Goal: Information Seeking & Learning: Check status

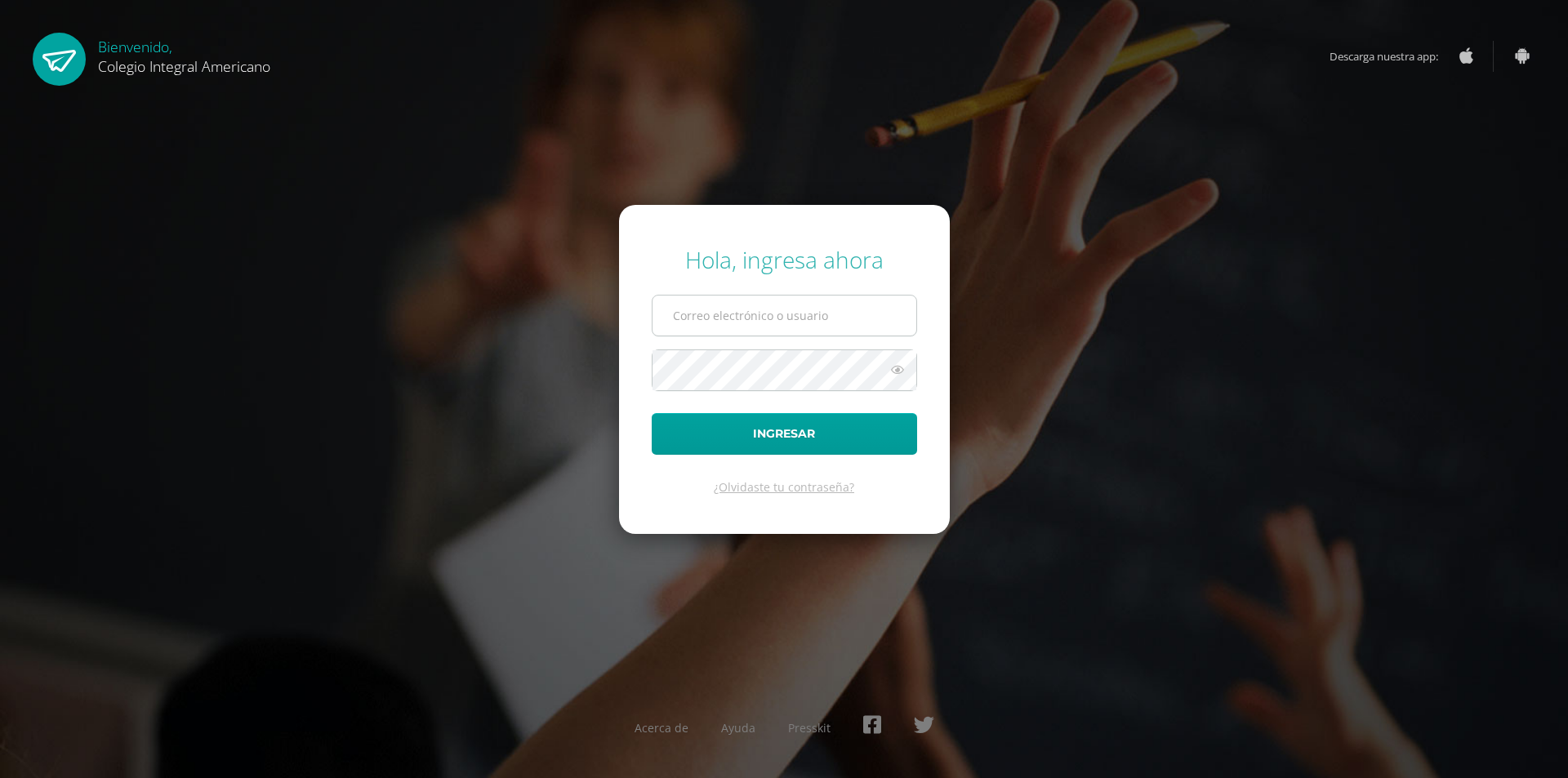
click at [729, 322] on input "text" at bounding box center [785, 315] width 264 height 40
type input "[EMAIL_ADDRESS][DOMAIN_NAME]"
click at [652, 414] on button "Ingresar" at bounding box center [785, 434] width 265 height 42
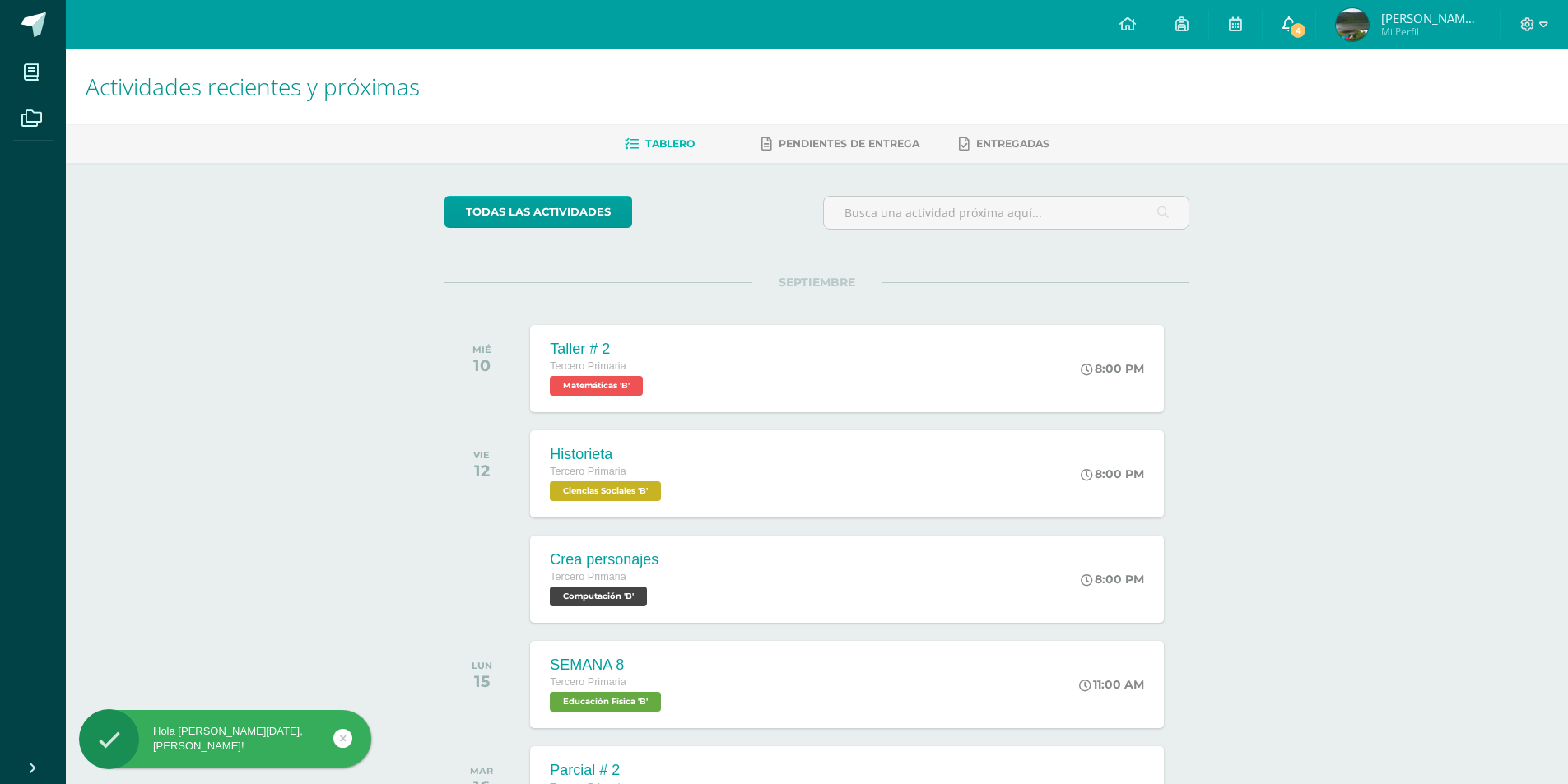
click at [1306, 29] on span "4" at bounding box center [1298, 31] width 18 height 18
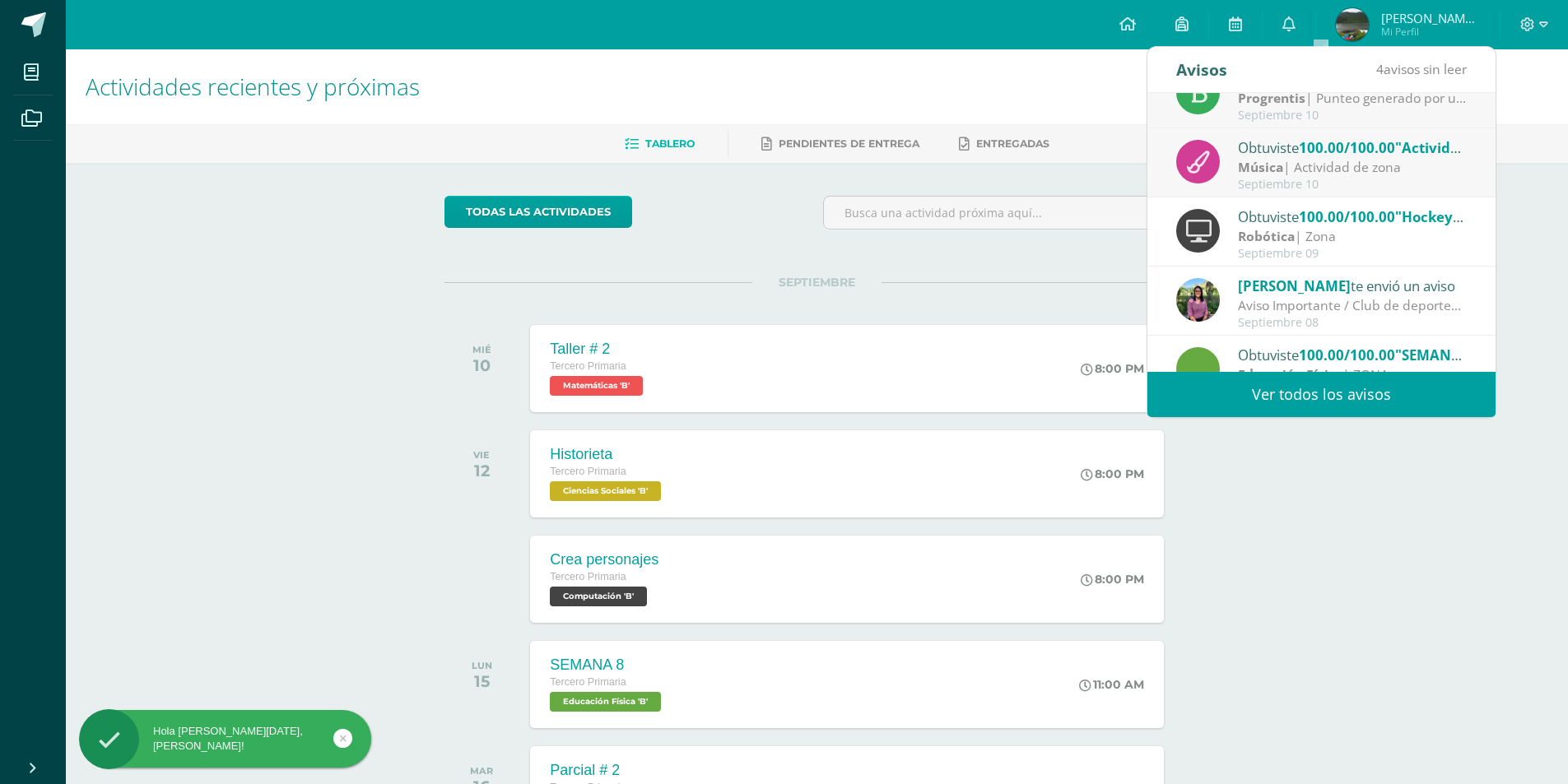
scroll to position [150, 0]
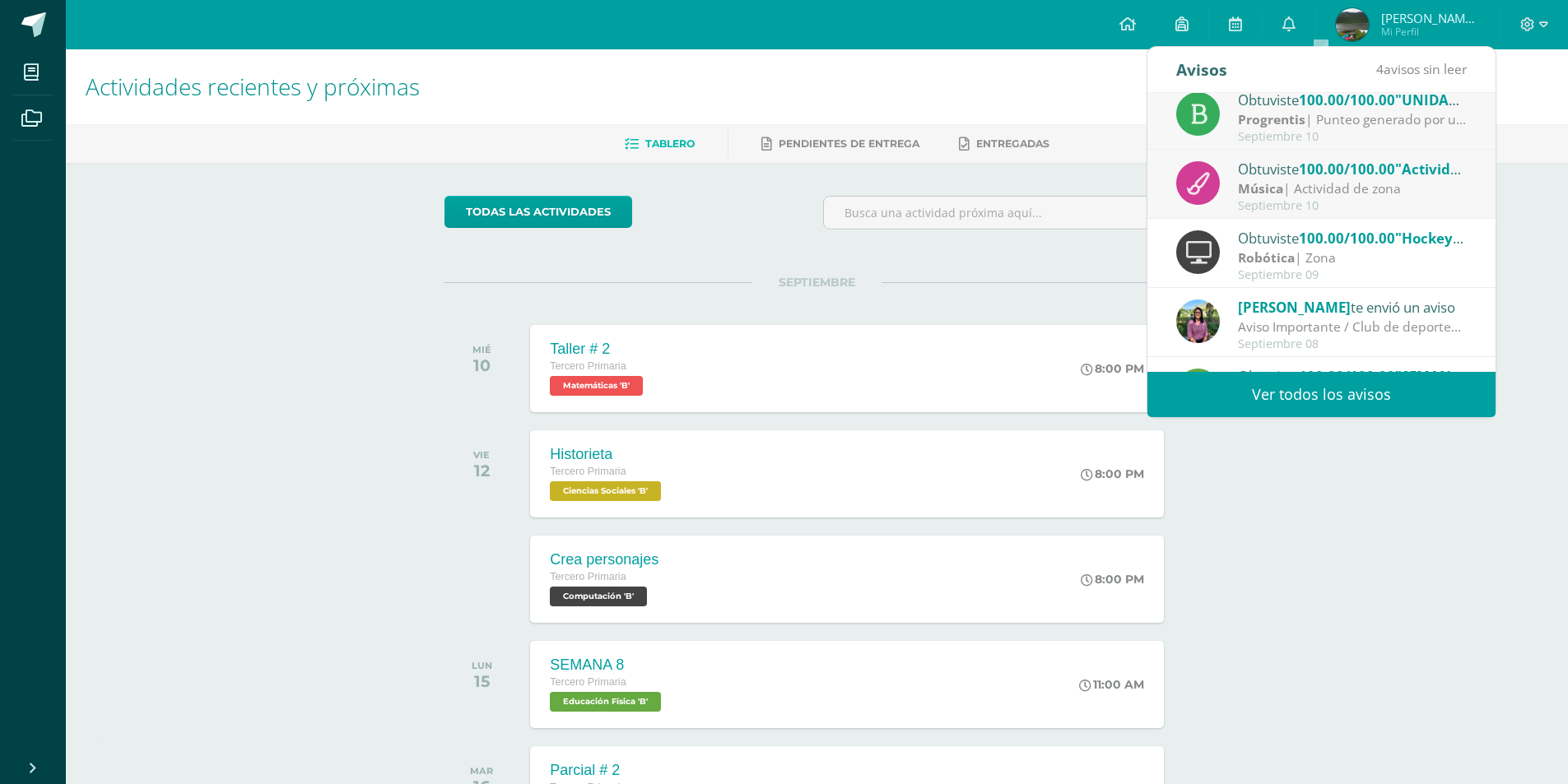
click at [1289, 175] on div "Obtuviste 100.00/100.00 "Actividad No. 3 Practica instrumental: los compases mu…" at bounding box center [1352, 168] width 229 height 21
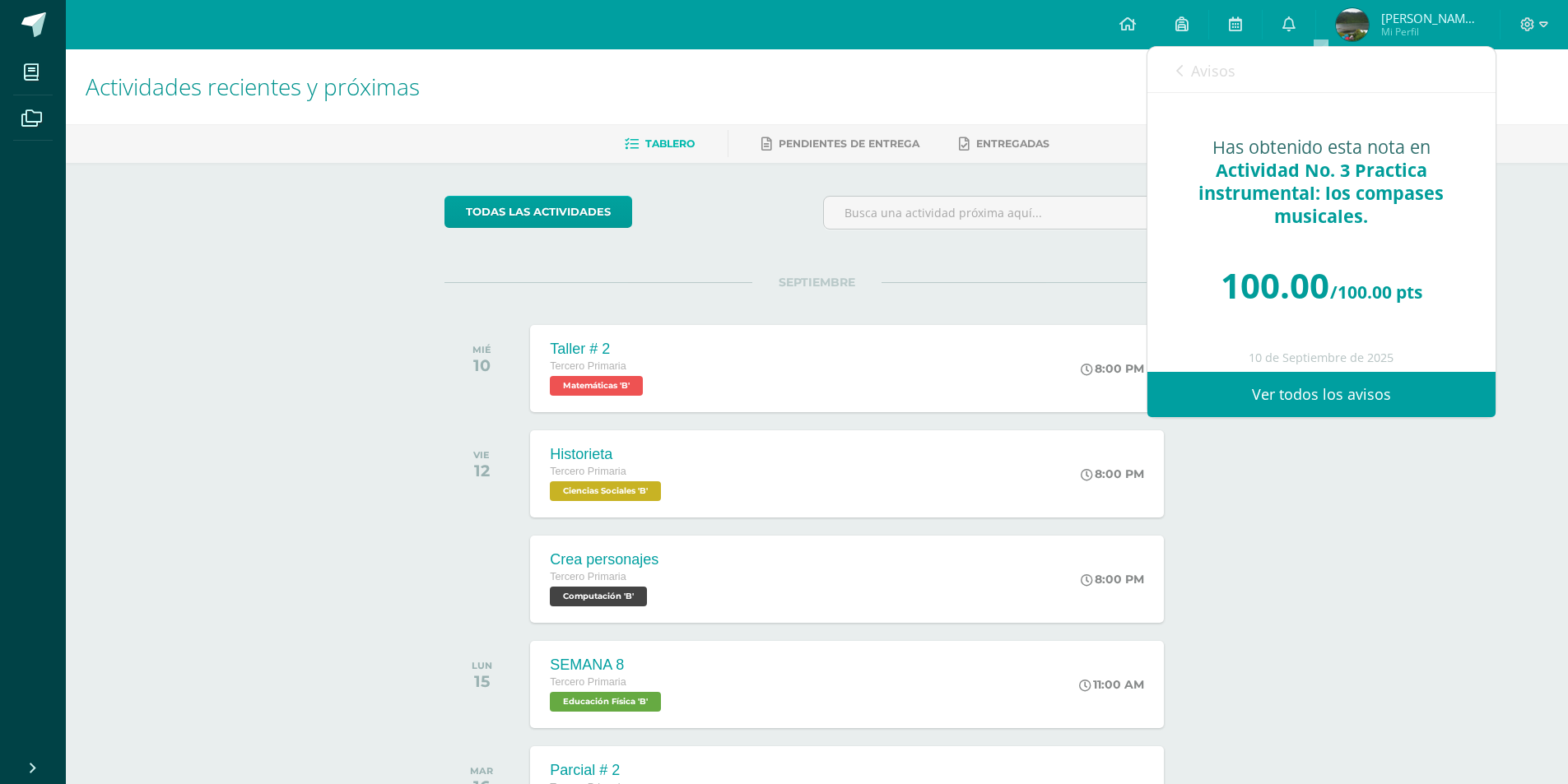
click at [1187, 73] on link "Avisos" at bounding box center [1206, 70] width 59 height 47
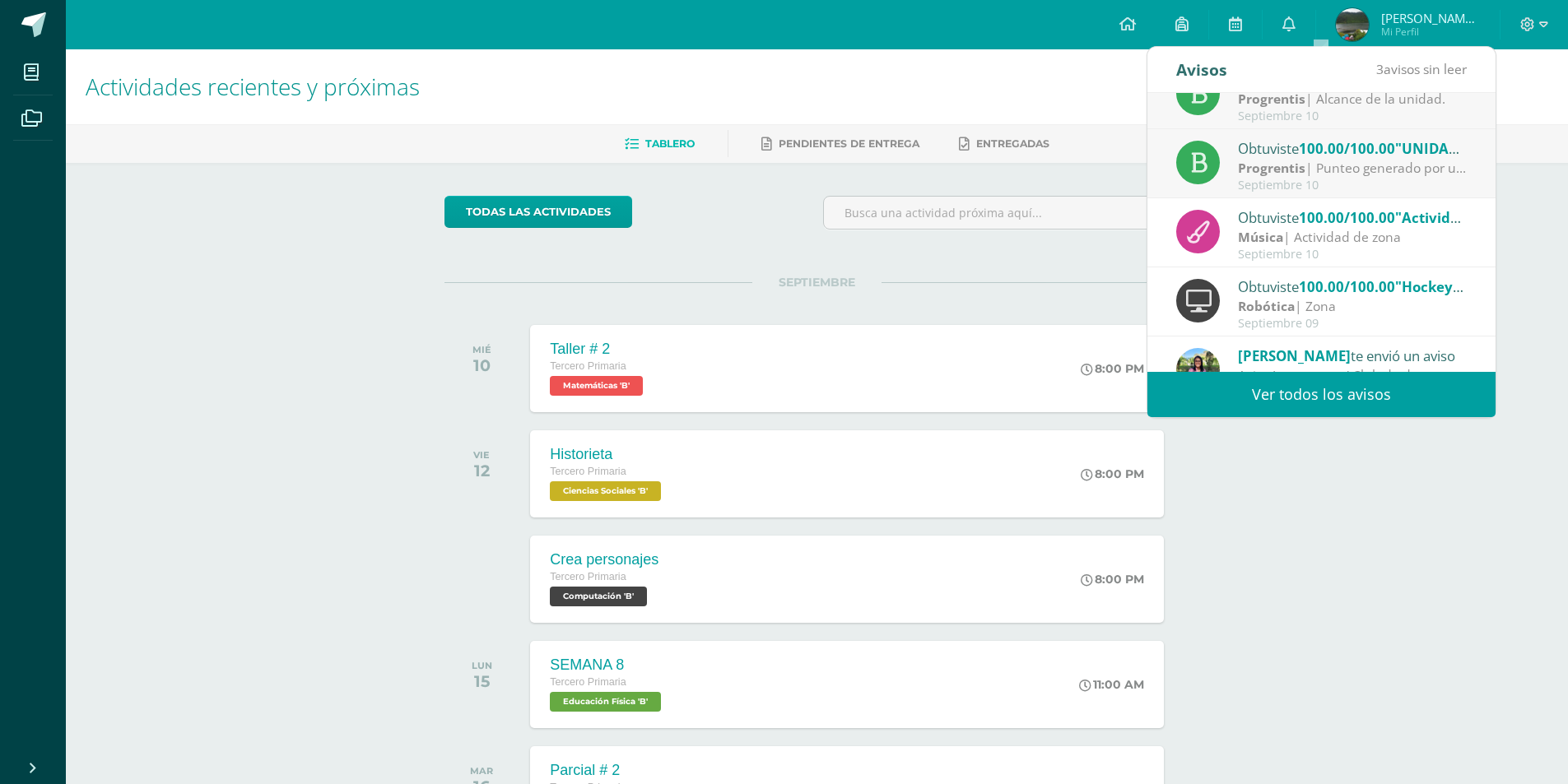
scroll to position [89, 0]
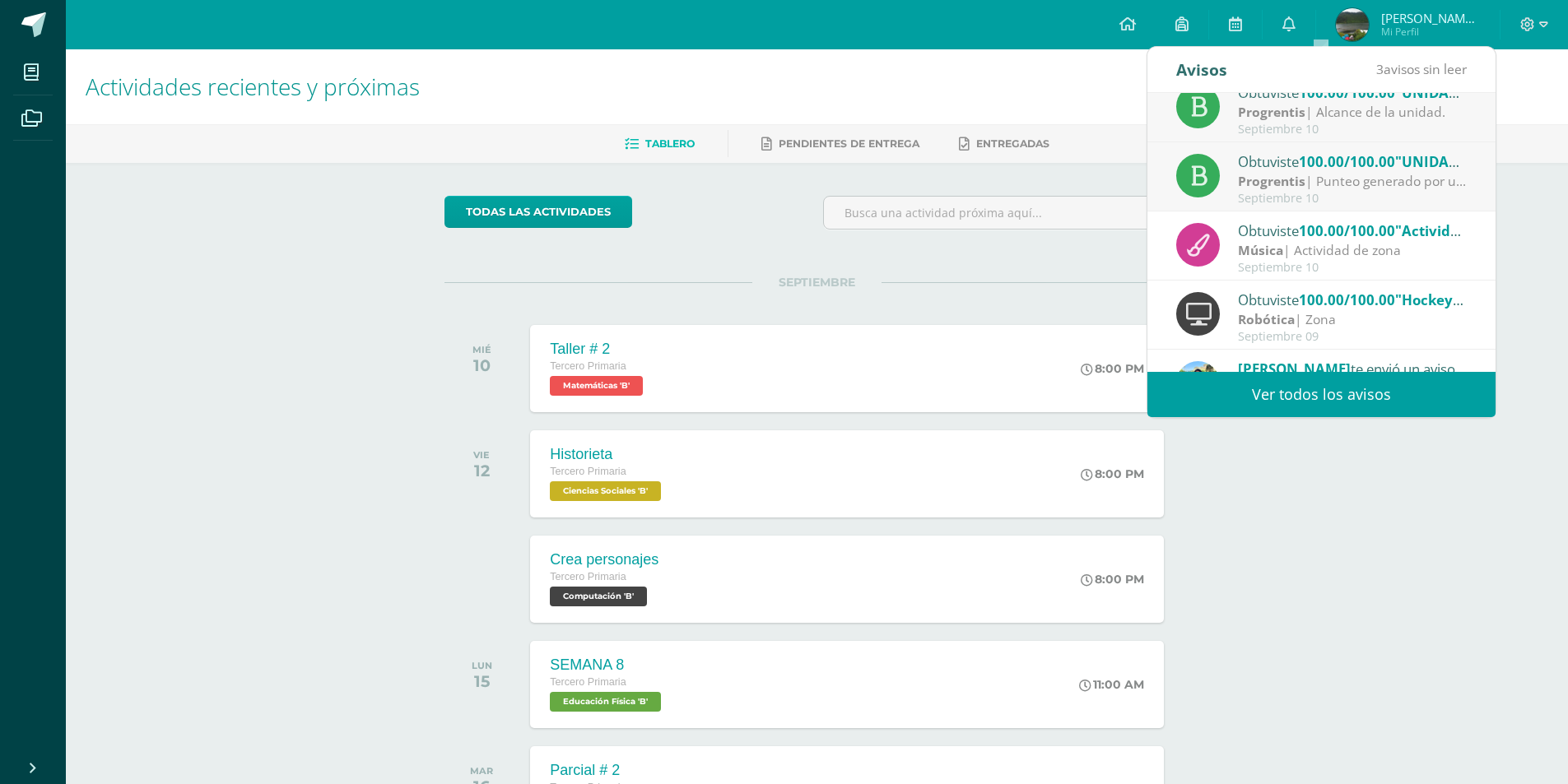
click at [1313, 196] on div "Septiembre 10" at bounding box center [1352, 198] width 229 height 14
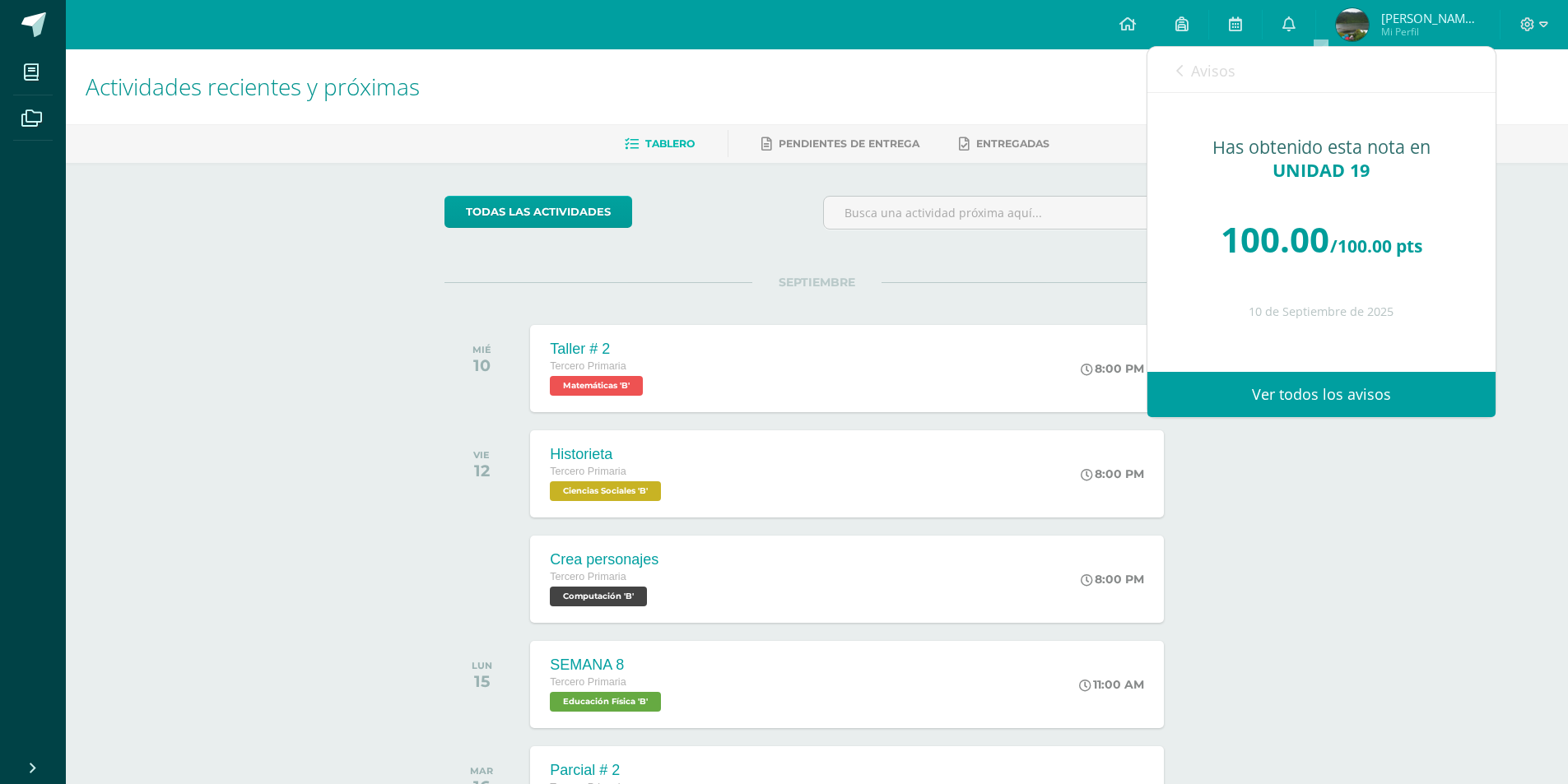
click at [1193, 65] on span "Avisos" at bounding box center [1213, 71] width 45 height 20
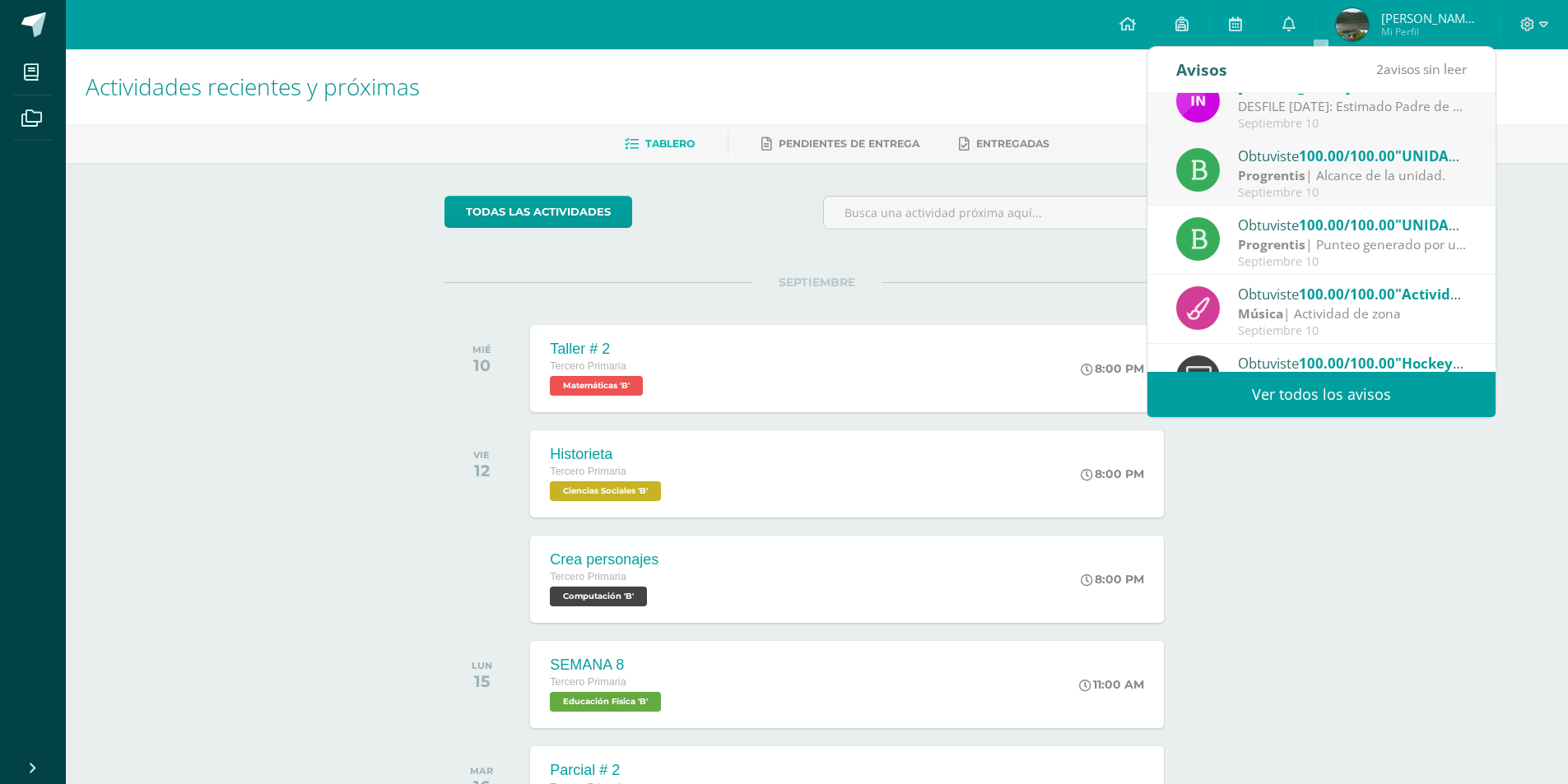
scroll to position [0, 0]
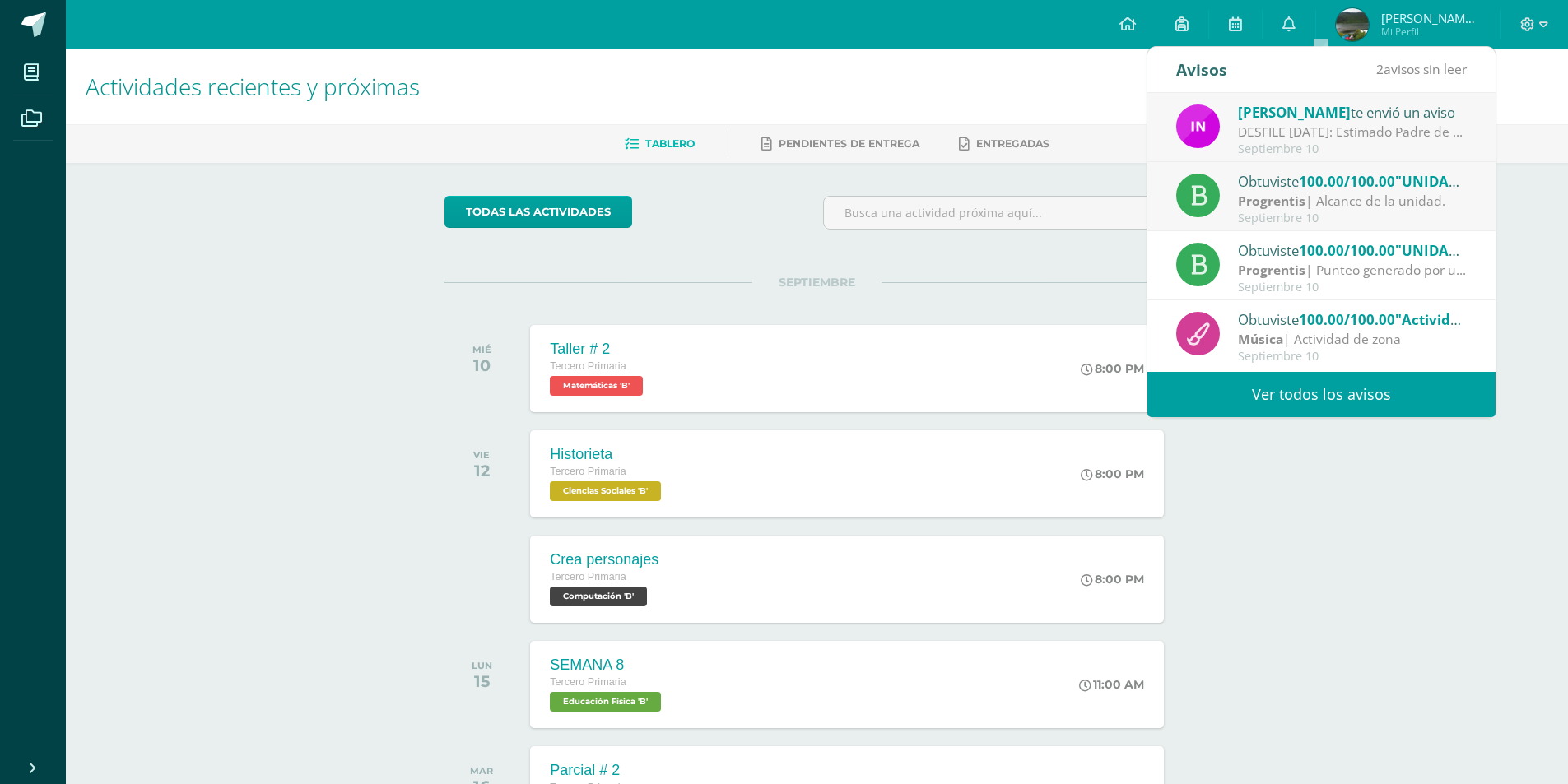
click at [1271, 196] on strong "Progrentis" at bounding box center [1272, 201] width 68 height 18
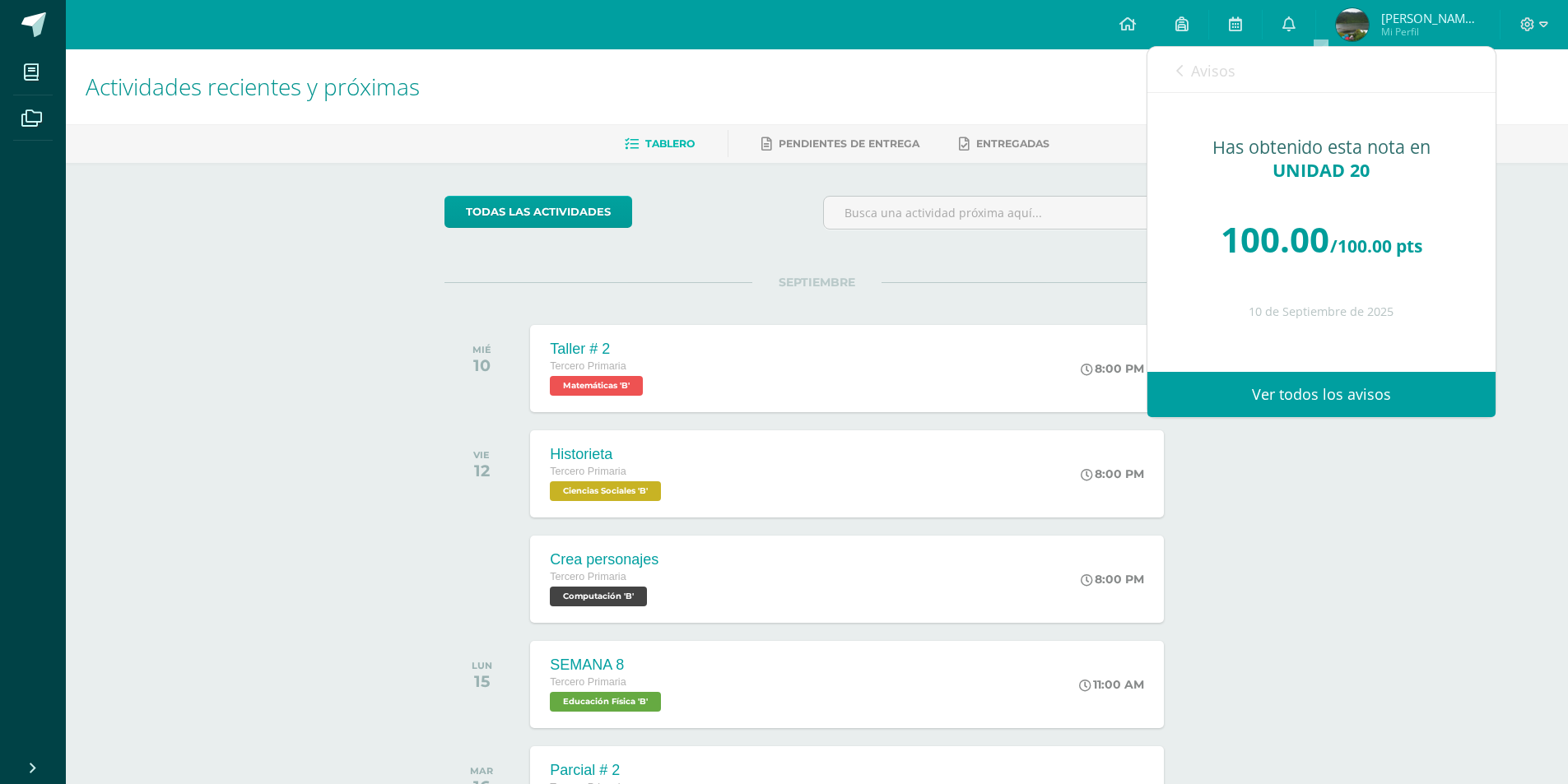
click at [1188, 80] on link "Avisos" at bounding box center [1206, 70] width 59 height 47
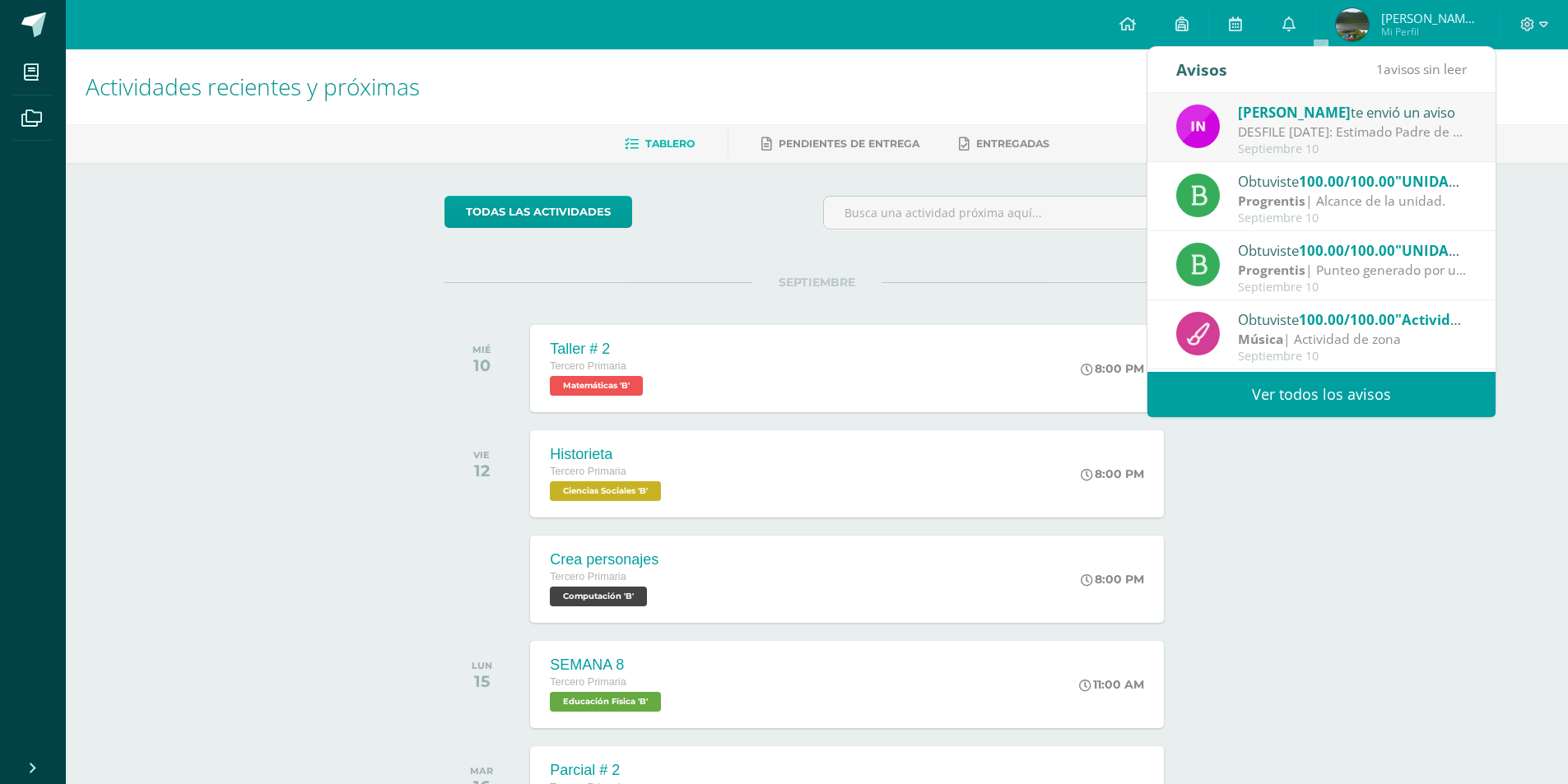
click at [1280, 143] on div "Septiembre 10" at bounding box center [1352, 149] width 229 height 14
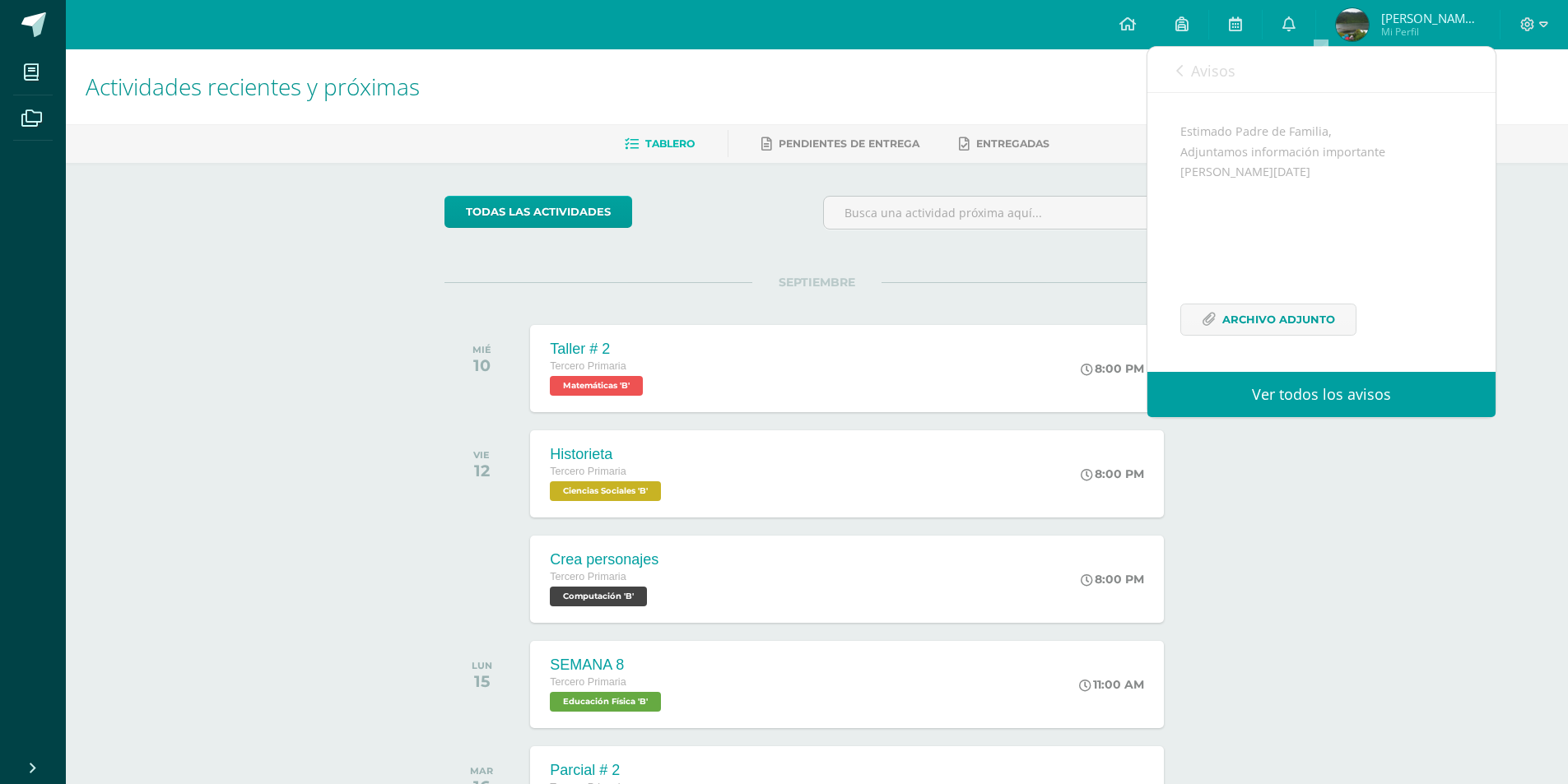
scroll to position [159, 0]
click at [1246, 327] on span "Archivo Adjunto" at bounding box center [1278, 319] width 113 height 31
click at [1185, 75] on link "Avisos" at bounding box center [1206, 70] width 59 height 47
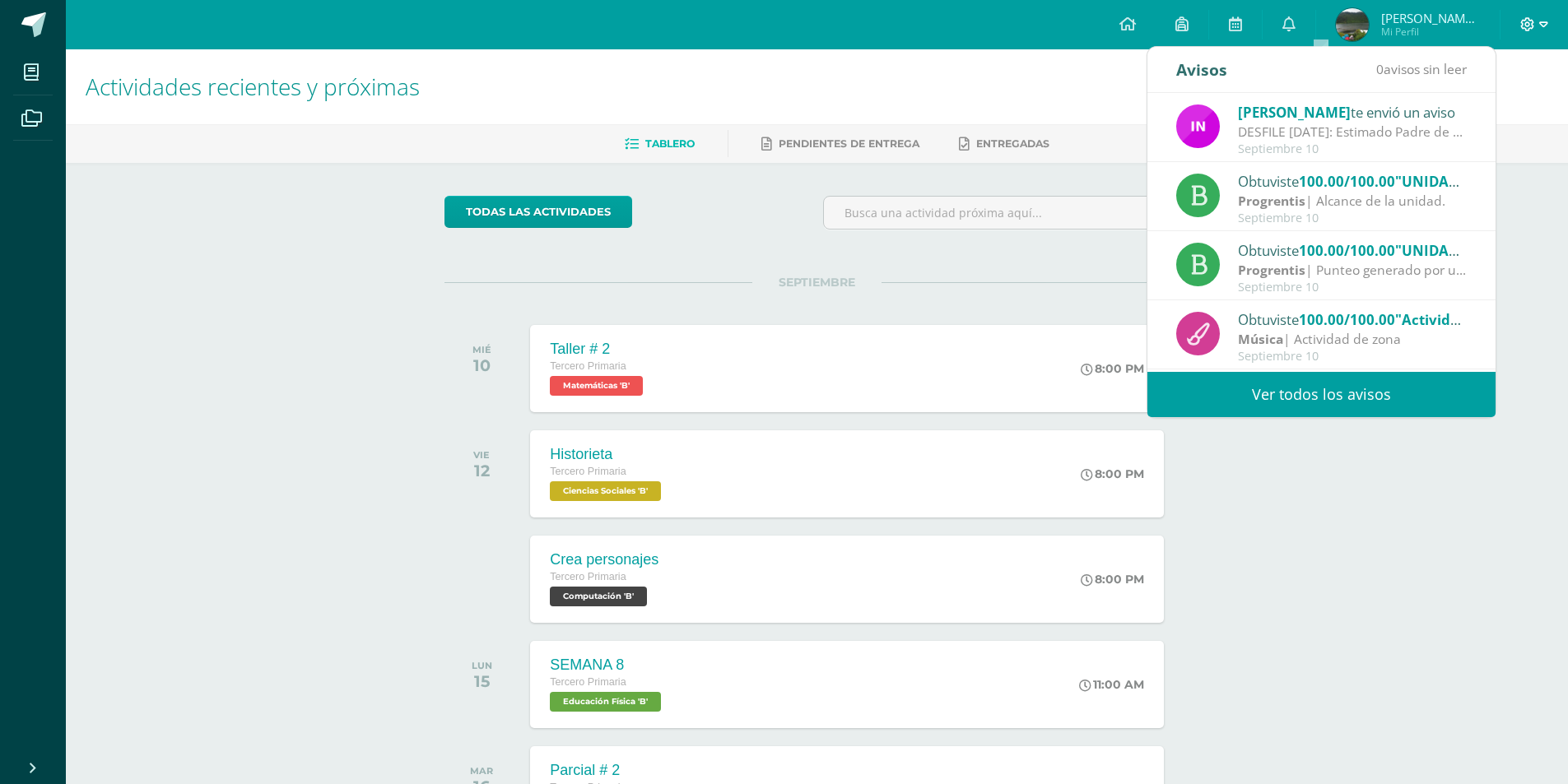
click at [1537, 18] on span at bounding box center [1534, 25] width 28 height 18
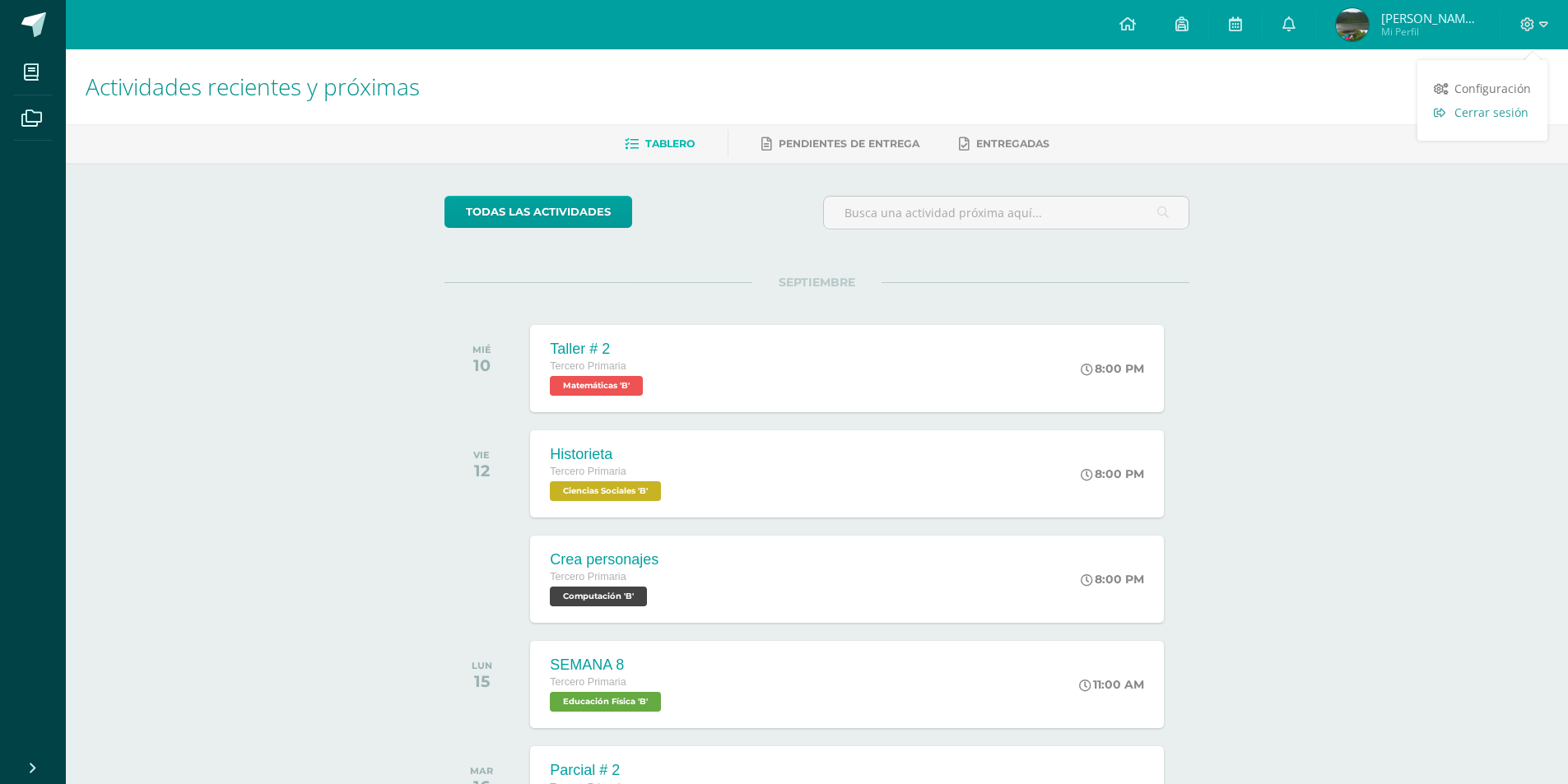
click at [1476, 114] on span "Cerrar sesión" at bounding box center [1491, 112] width 74 height 16
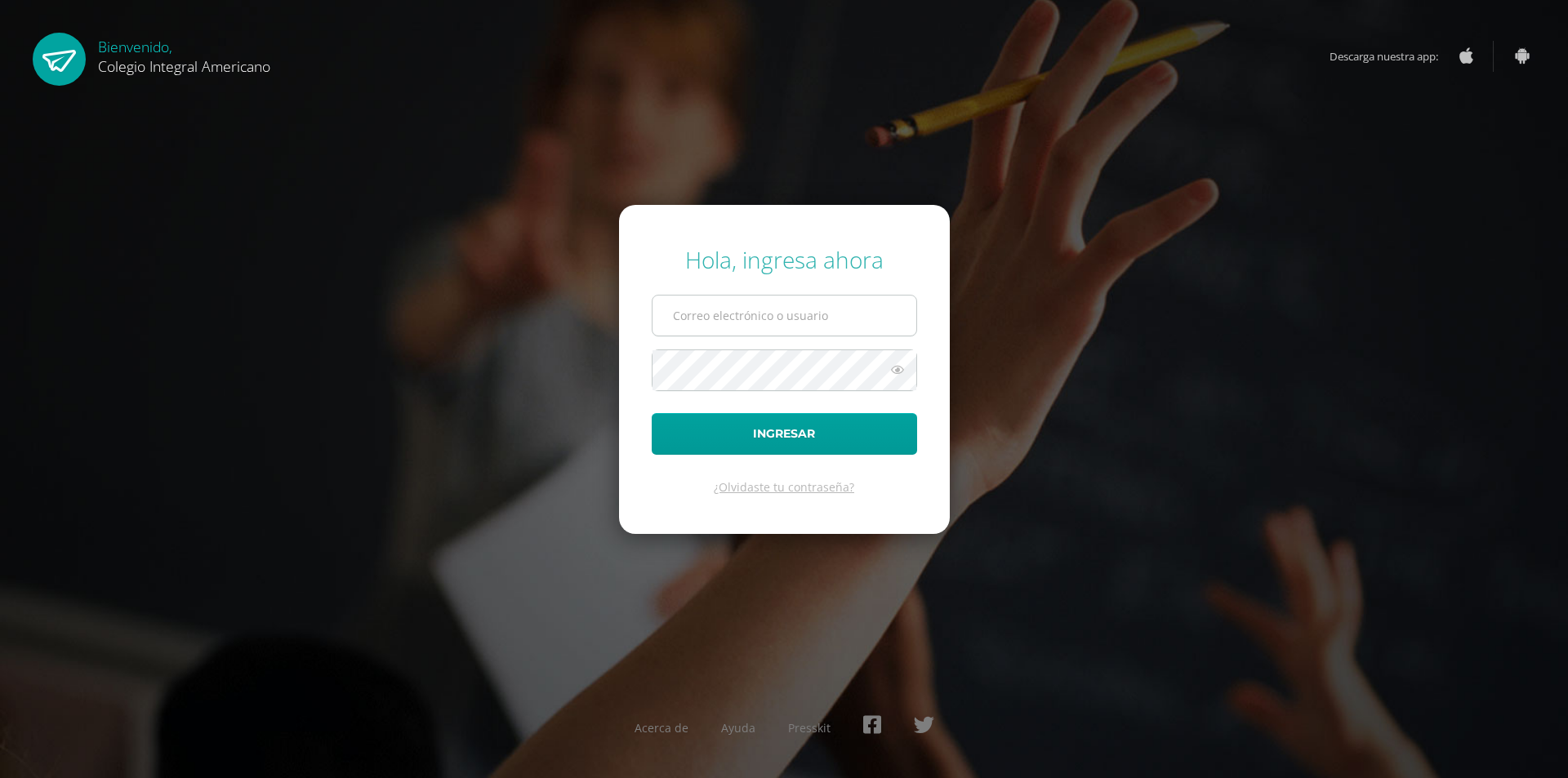
drag, startPoint x: 733, startPoint y: 295, endPoint x: 727, endPoint y: 321, distance: 26.7
click at [735, 300] on span at bounding box center [785, 315] width 265 height 42
click at [727, 322] on input "text" at bounding box center [785, 315] width 264 height 40
type input "[EMAIL_ADDRESS][DOMAIN_NAME]"
click at [652, 414] on button "Ingresar" at bounding box center [785, 434] width 265 height 42
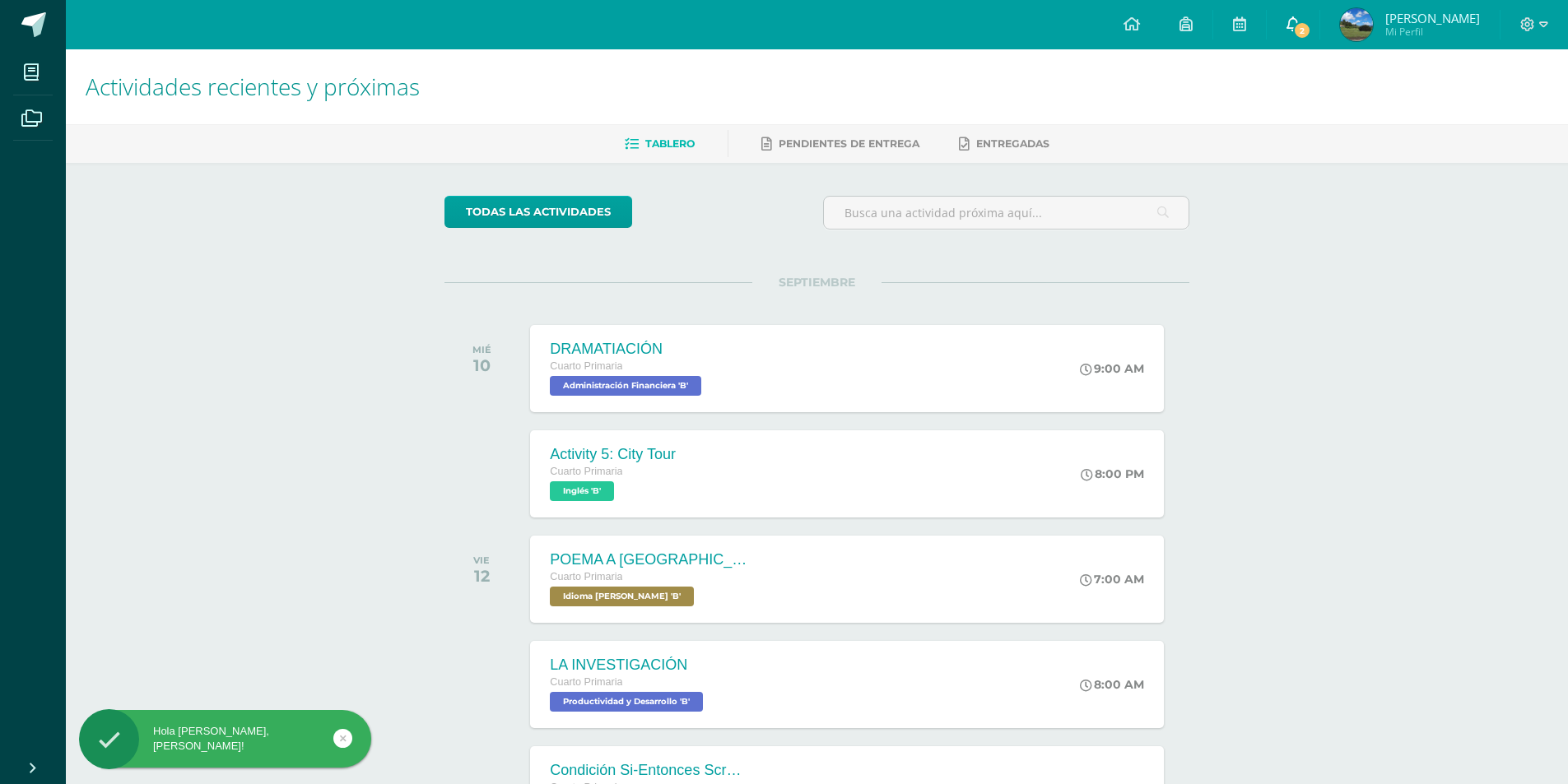
click at [1304, 28] on span "2" at bounding box center [1301, 31] width 18 height 18
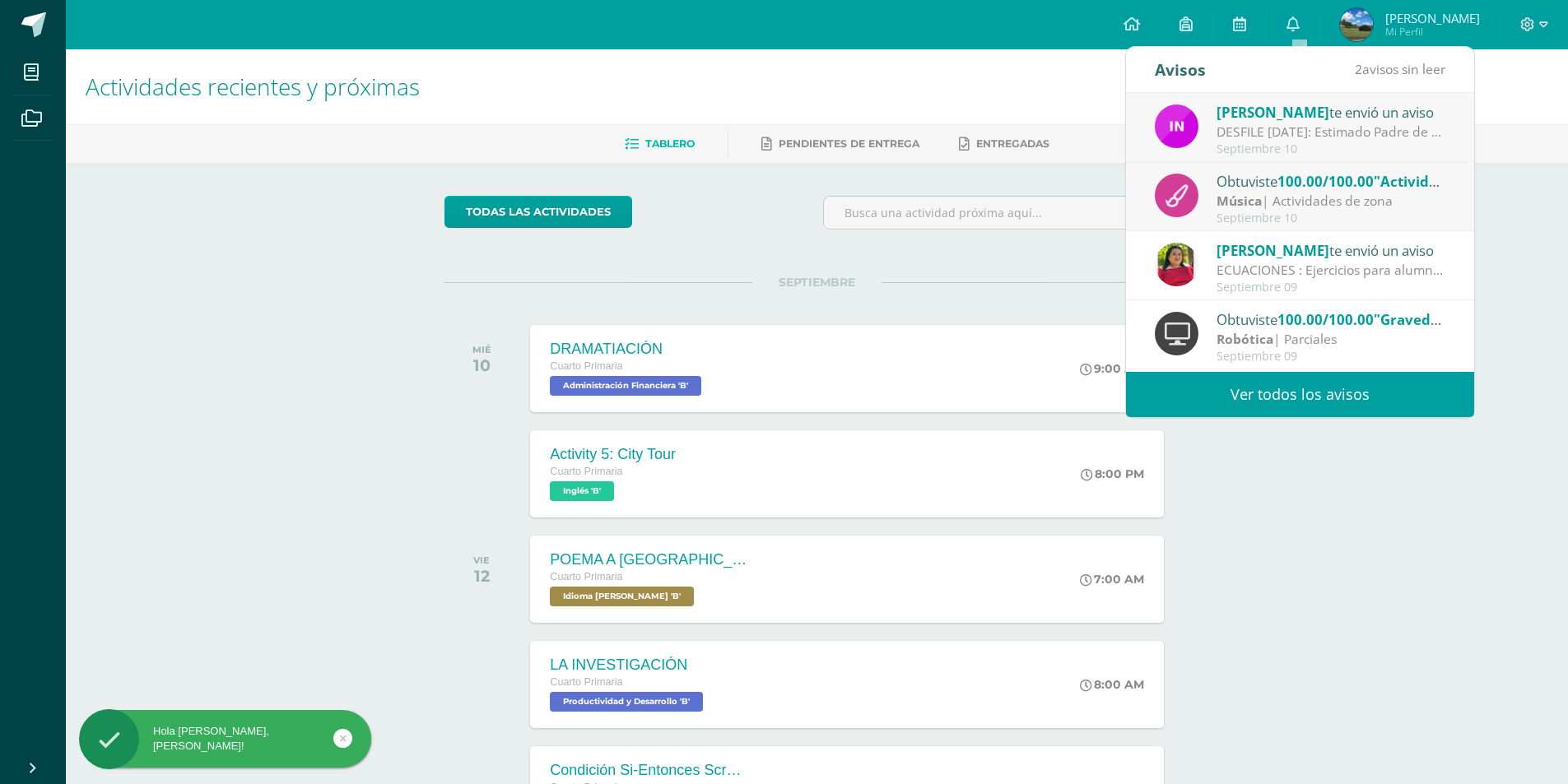
click at [1299, 211] on div "Septiembre 10" at bounding box center [1330, 218] width 229 height 14
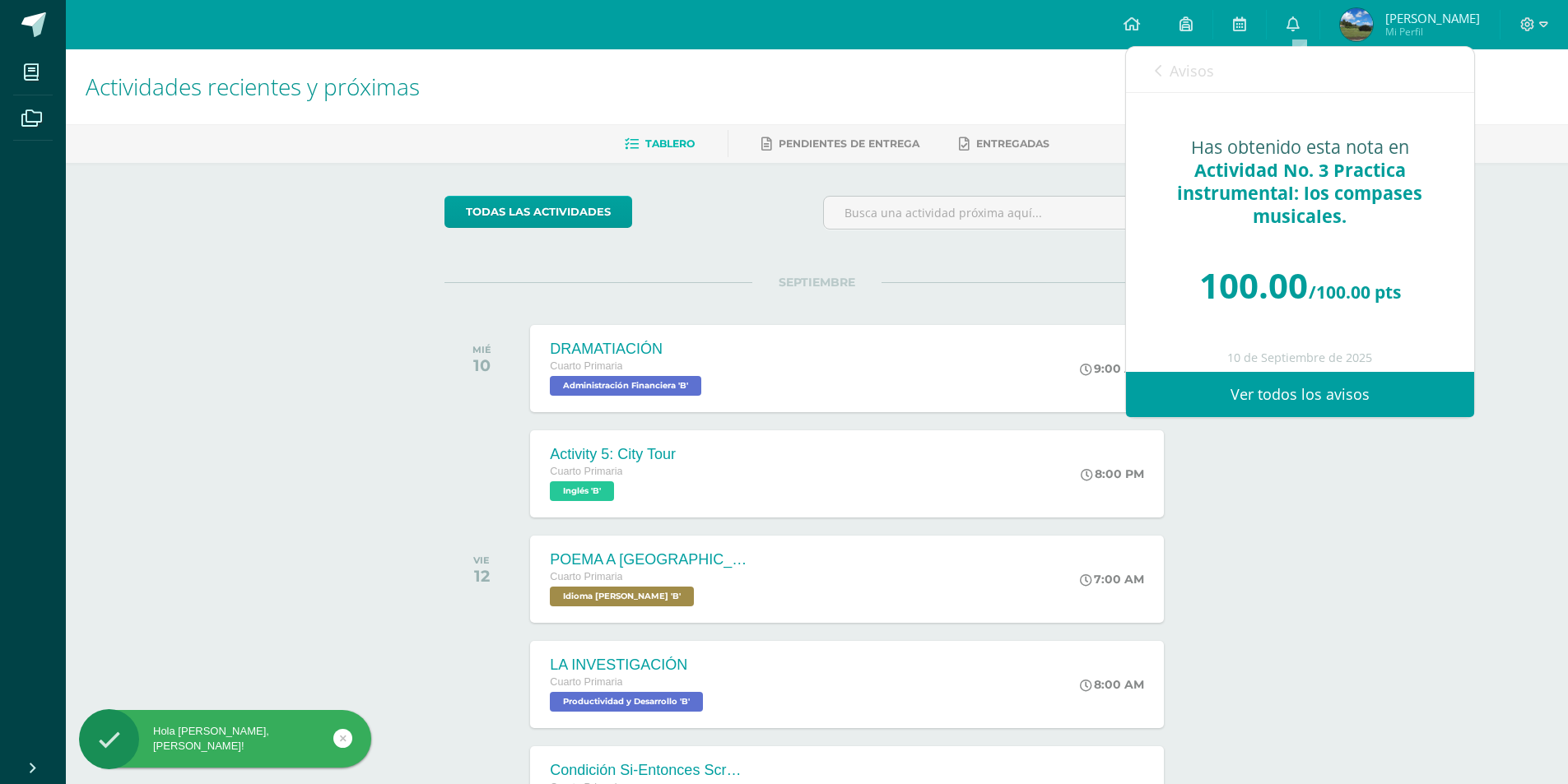
click at [1173, 79] on span "Avisos" at bounding box center [1192, 71] width 45 height 20
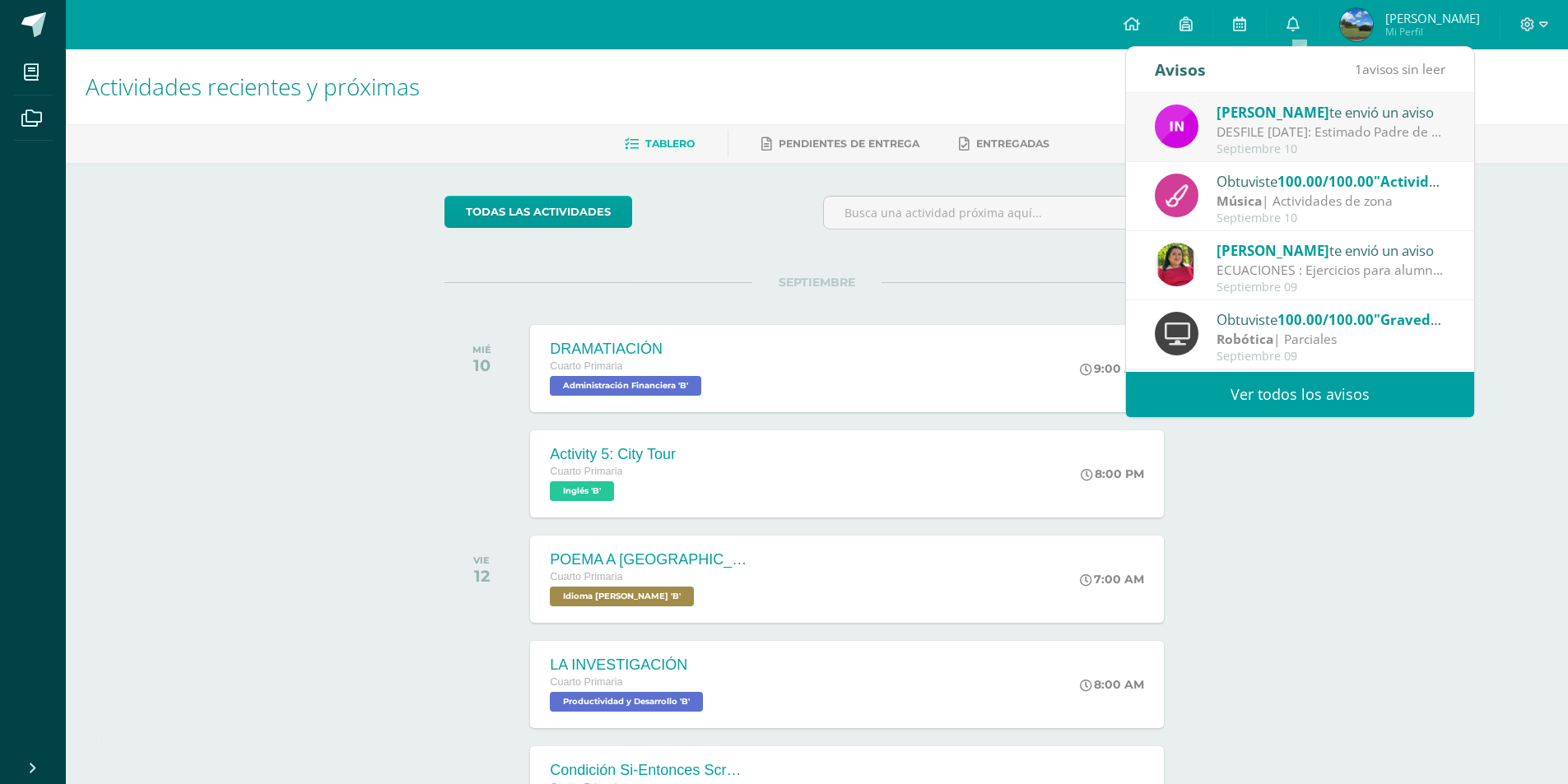
click at [1278, 144] on div "Septiembre 10" at bounding box center [1330, 149] width 229 height 14
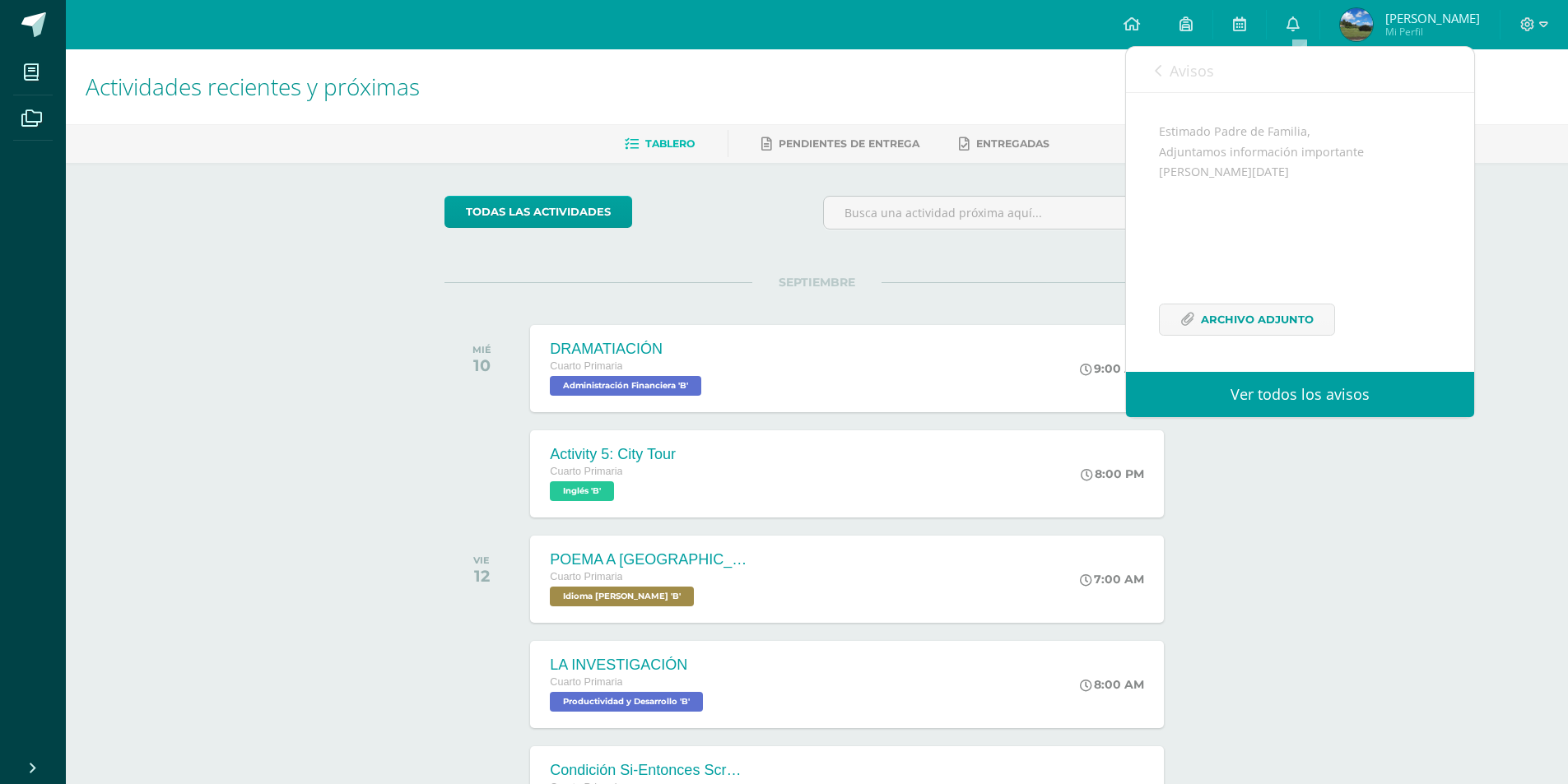
scroll to position [159, 0]
click at [1283, 326] on span "Archivo Adjunto" at bounding box center [1257, 319] width 113 height 31
click at [1536, 22] on span at bounding box center [1534, 25] width 28 height 18
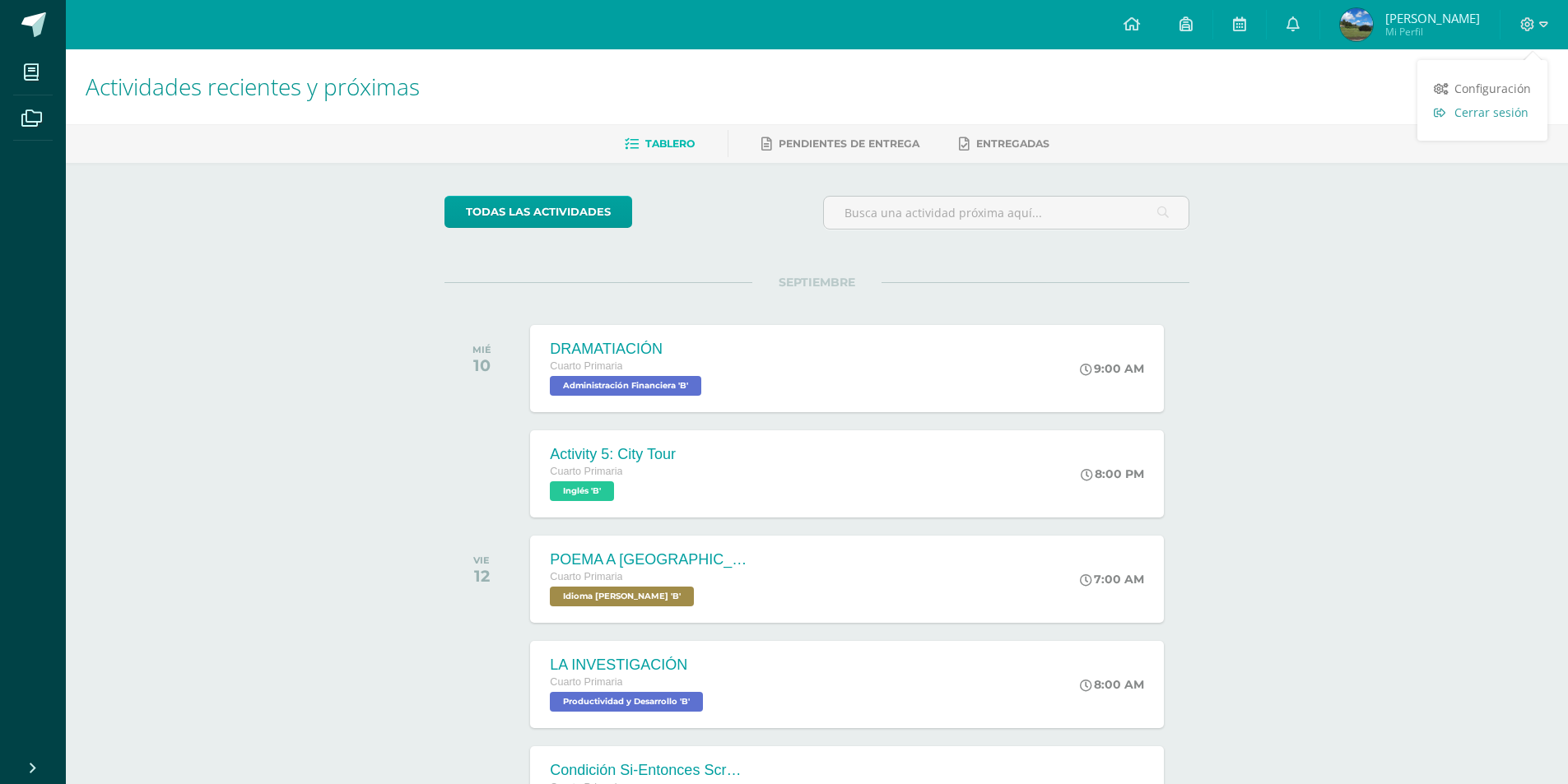
click at [1462, 112] on span "Cerrar sesión" at bounding box center [1491, 112] width 74 height 16
